Goal: Information Seeking & Learning: Learn about a topic

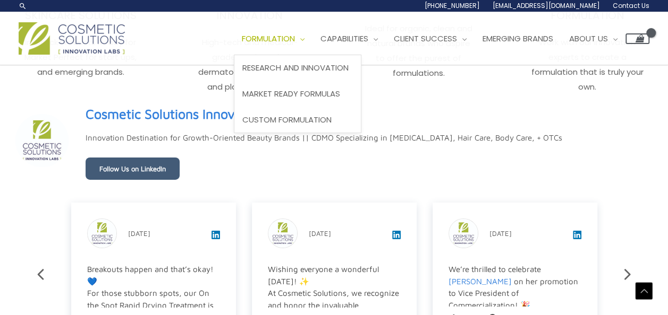
scroll to position [1701, 0]
click at [295, 35] on span "Formulation" at bounding box center [268, 38] width 53 height 11
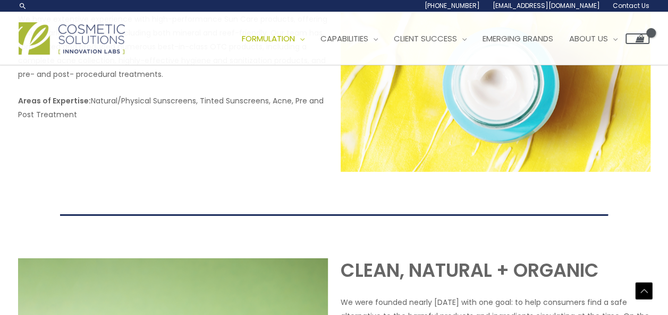
scroll to position [1770, 0]
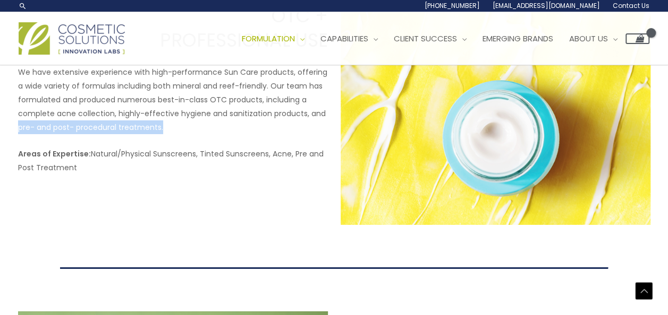
drag, startPoint x: 18, startPoint y: 126, endPoint x: 163, endPoint y: 130, distance: 144.5
click at [163, 130] on p "We have extensive experience with high-performance Sun Care products, offering …" at bounding box center [173, 99] width 310 height 69
drag, startPoint x: 163, startPoint y: 130, endPoint x: 154, endPoint y: 126, distance: 9.1
copy p "pre- and post- procedural treatments."
